Goal: Register for event/course

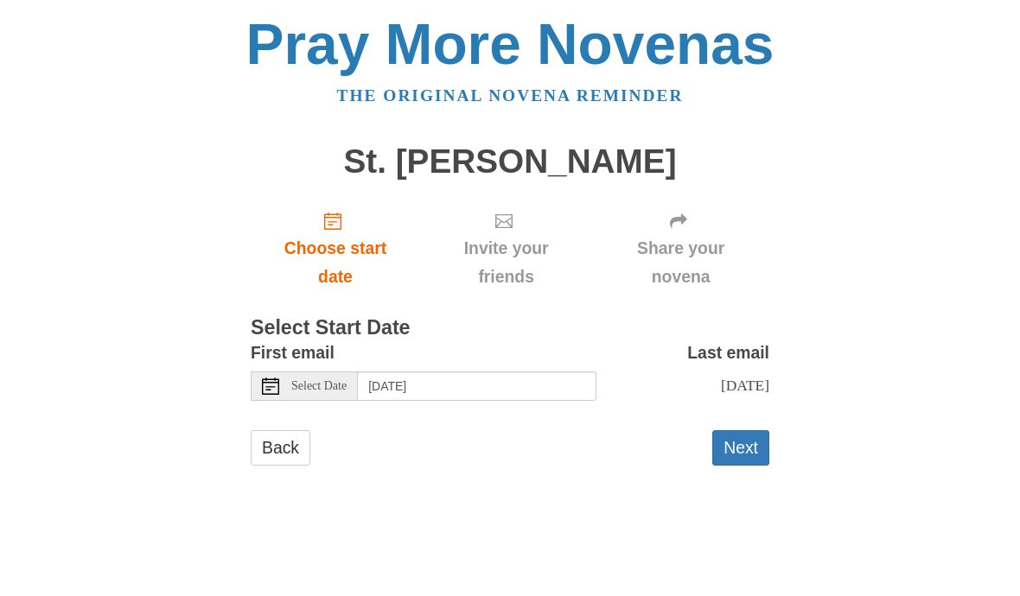
click at [745, 436] on button "Next" at bounding box center [740, 447] width 57 height 35
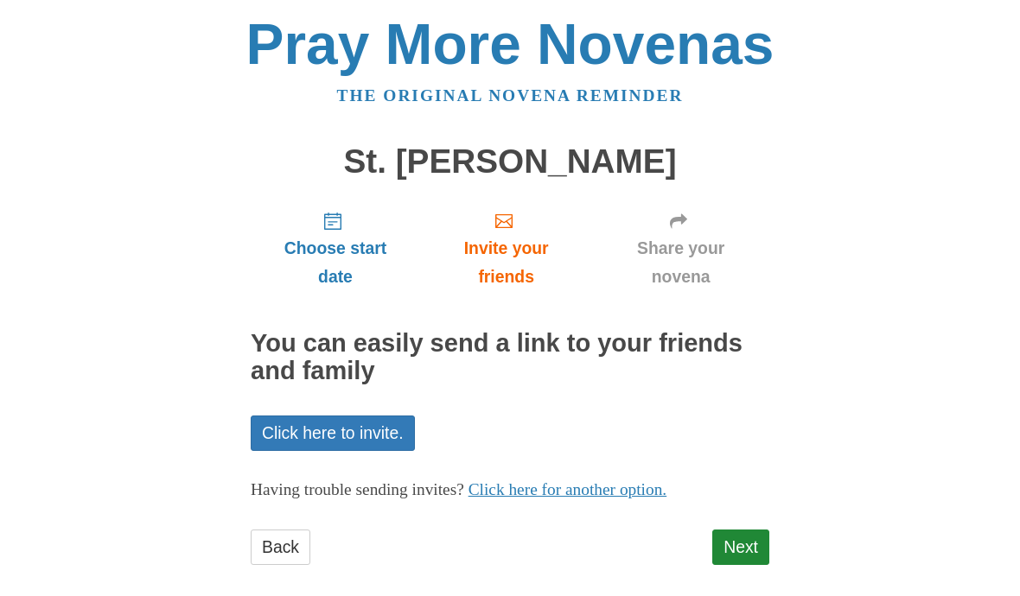
click at [737, 530] on link "Next" at bounding box center [740, 547] width 57 height 35
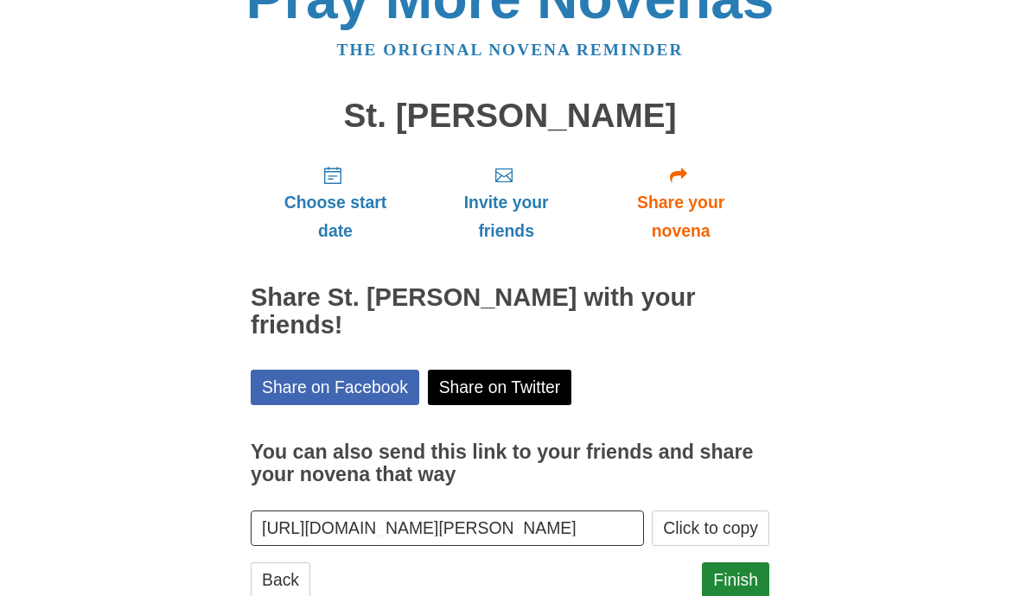
scroll to position [64, 0]
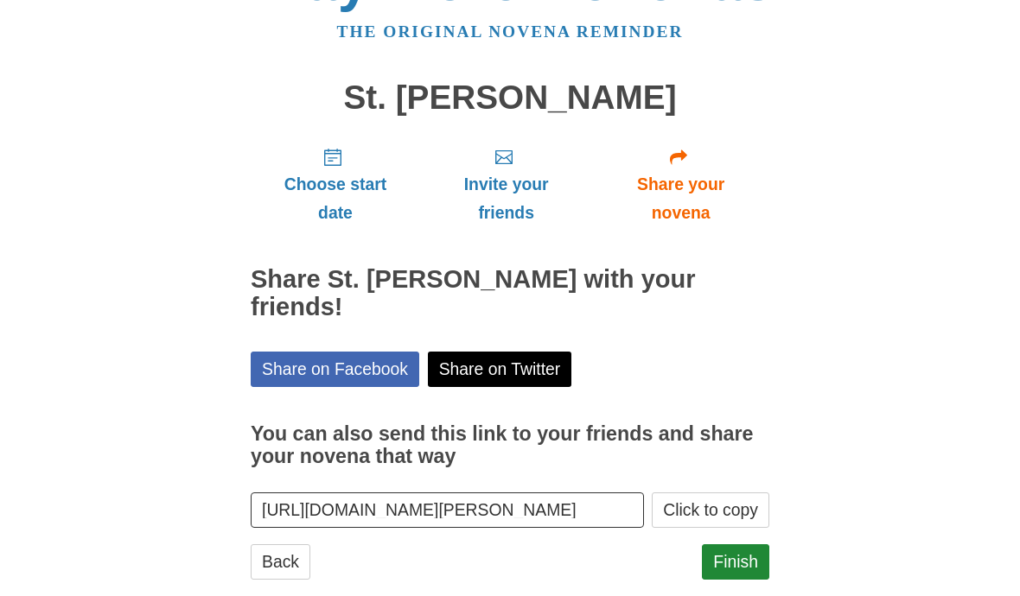
click at [738, 544] on link "Finish" at bounding box center [735, 561] width 67 height 35
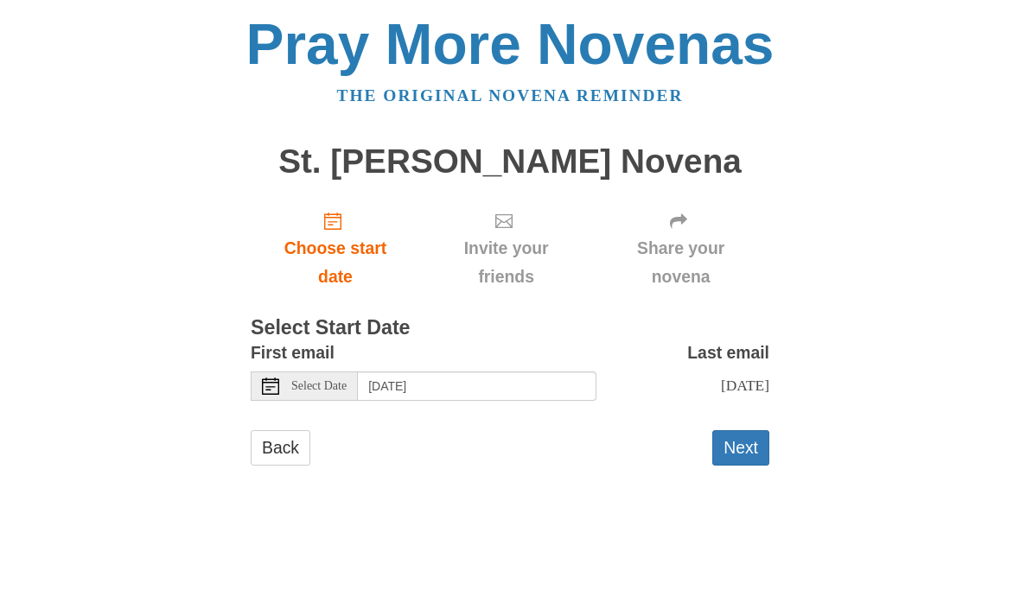
click at [751, 437] on button "Next" at bounding box center [740, 447] width 57 height 35
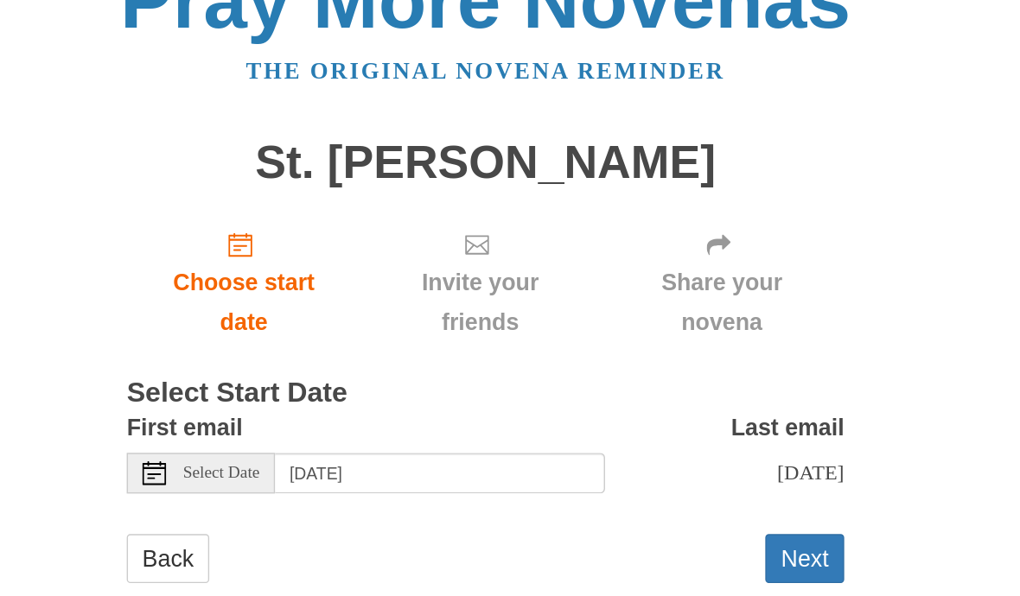
click at [712, 430] on button "Next" at bounding box center [740, 447] width 57 height 35
